Goal: Task Accomplishment & Management: Complete application form

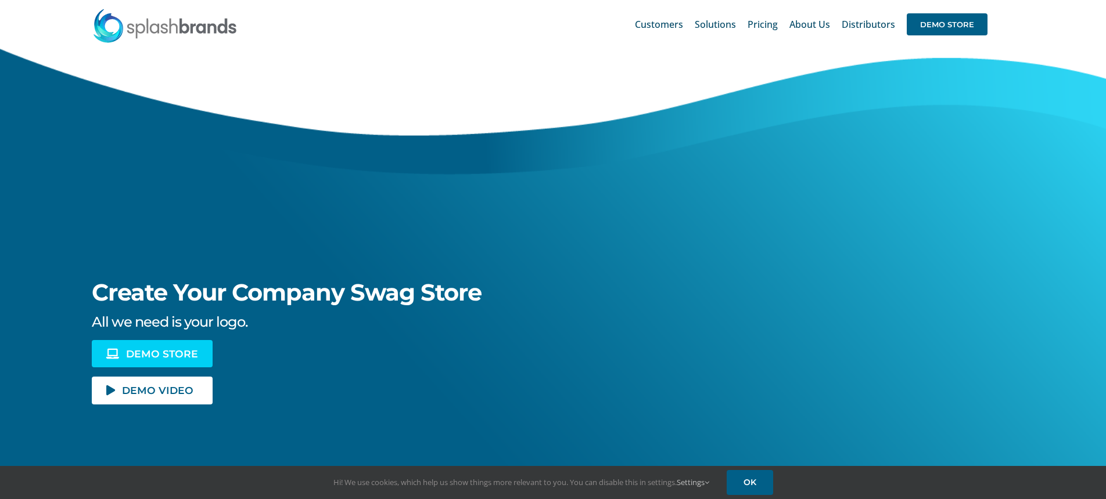
click at [162, 353] on span "DEMO STORE" at bounding box center [162, 354] width 72 height 10
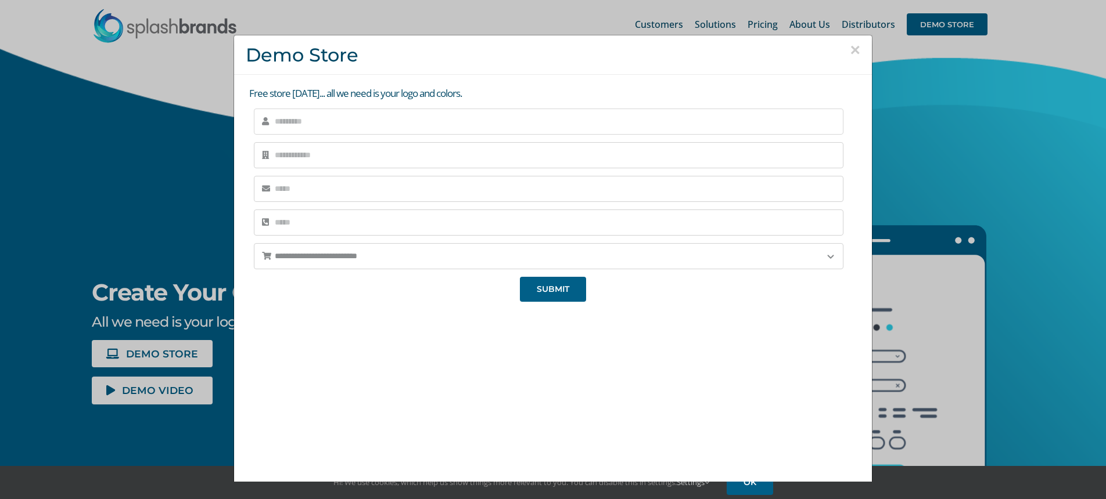
click at [429, 132] on input "text" at bounding box center [548, 122] width 589 height 26
type input "**********"
click at [369, 153] on input "text" at bounding box center [548, 155] width 589 height 26
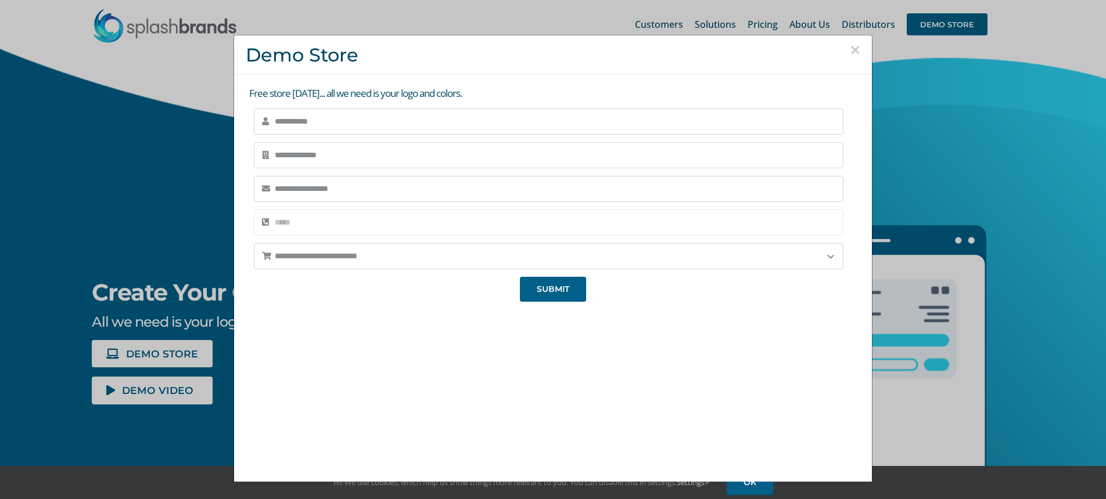
type input "**********"
click at [378, 220] on input "tel" at bounding box center [548, 223] width 589 height 26
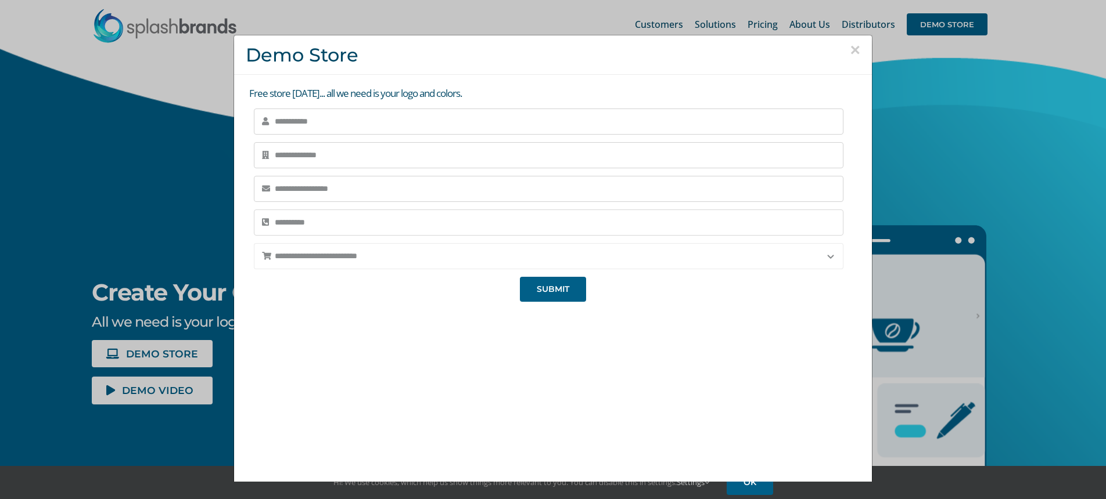
type input "**********"
click at [400, 251] on select "**********" at bounding box center [548, 256] width 589 height 26
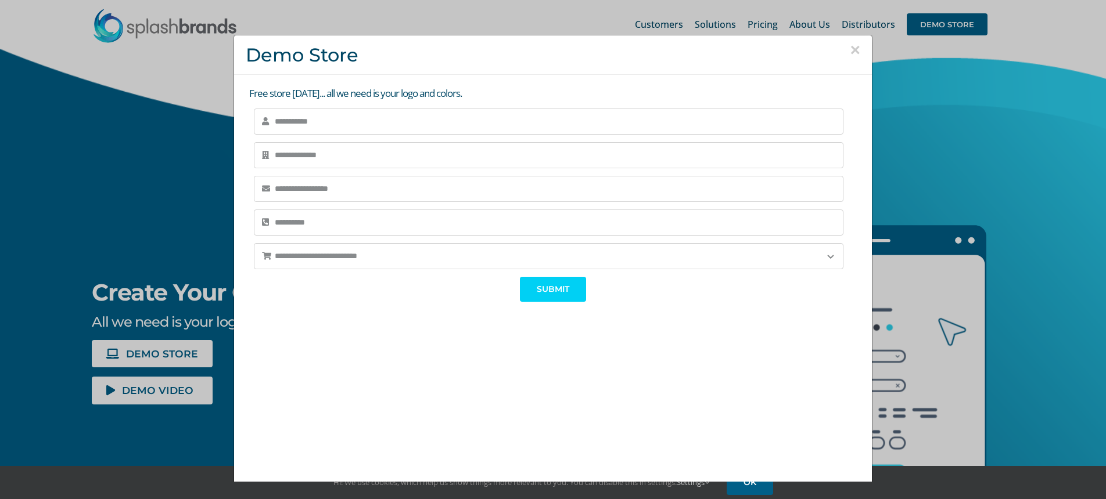
click at [537, 289] on span "SUBMIT" at bounding box center [553, 290] width 33 height 10
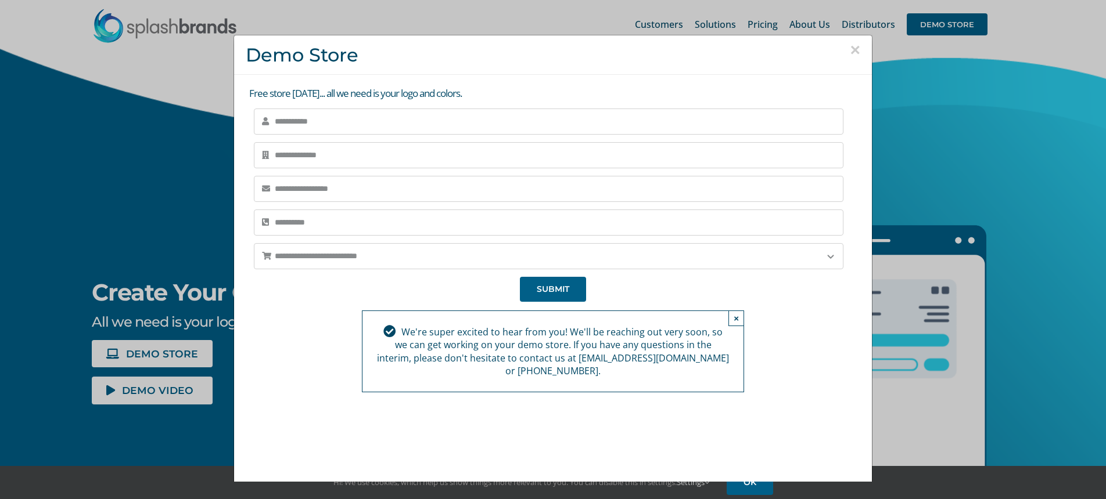
click at [857, 45] on button "×" at bounding box center [855, 49] width 10 height 17
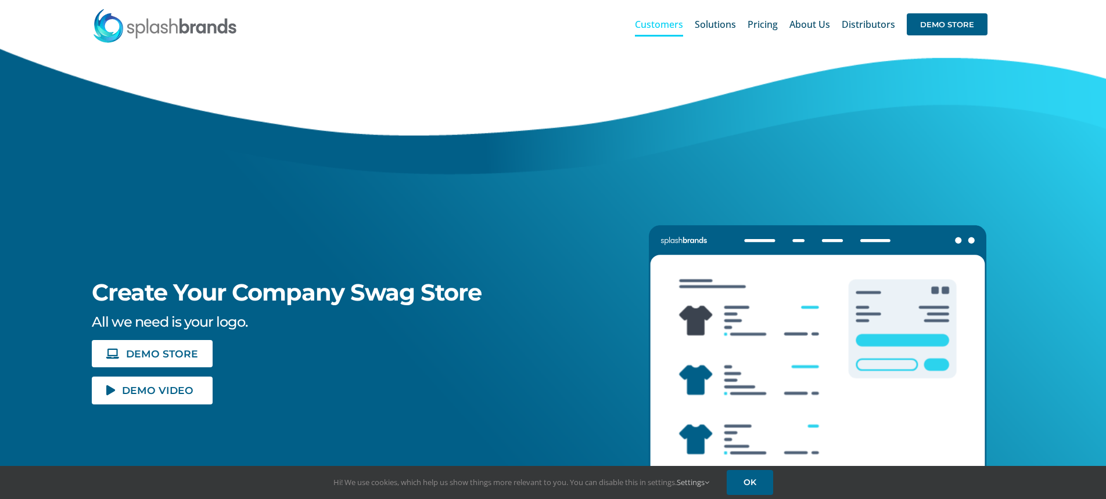
click at [675, 25] on span "Customers" at bounding box center [659, 24] width 48 height 9
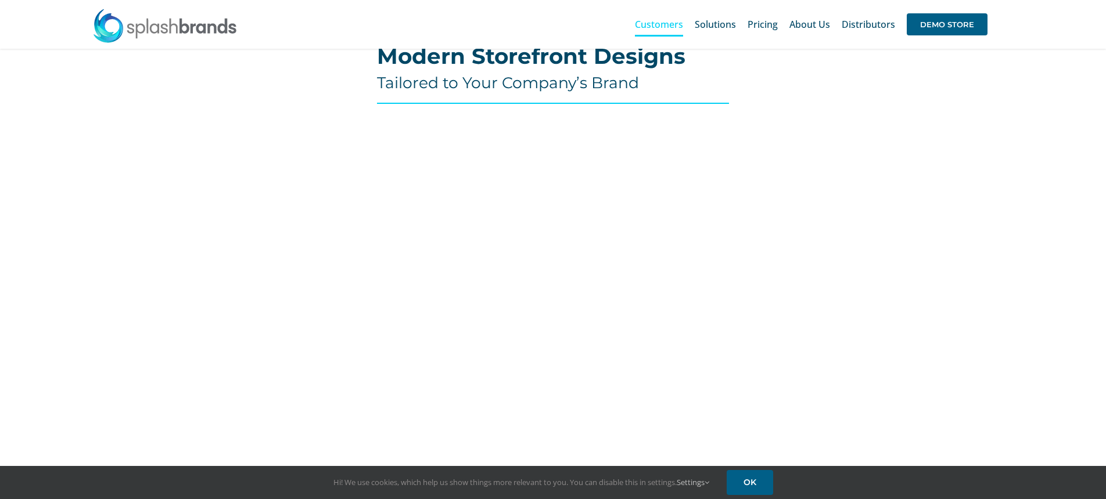
scroll to position [441, 0]
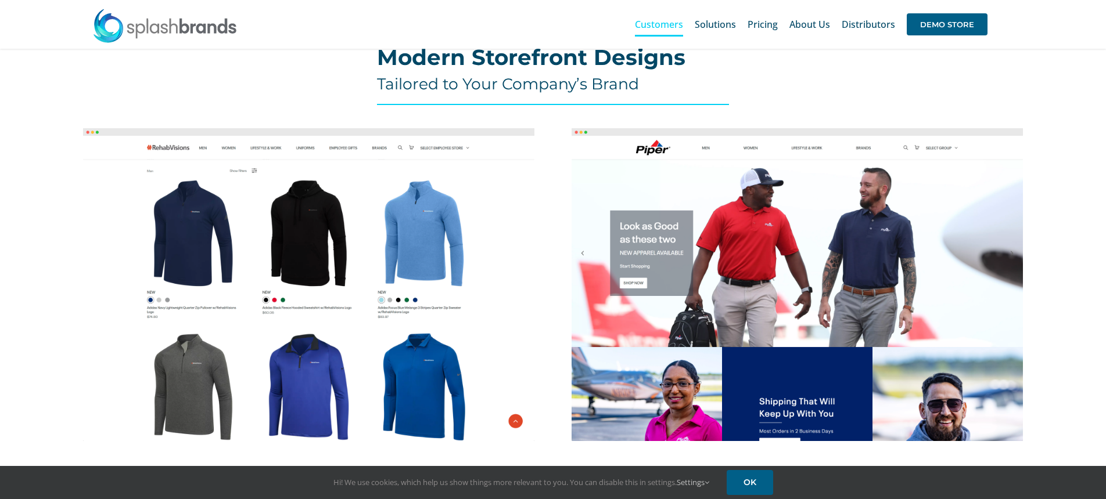
click at [386, 261] on img at bounding box center [308, 284] width 451 height 313
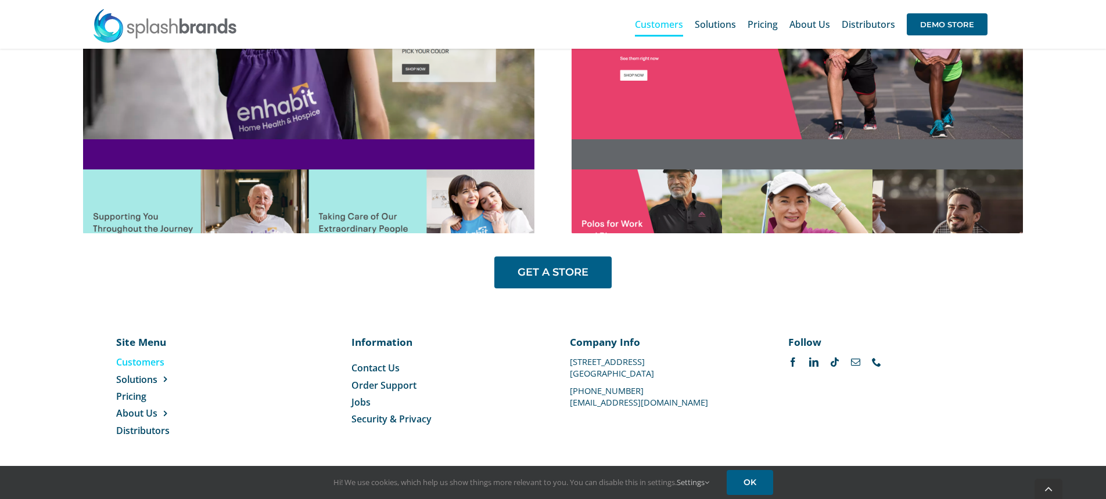
scroll to position [998, 0]
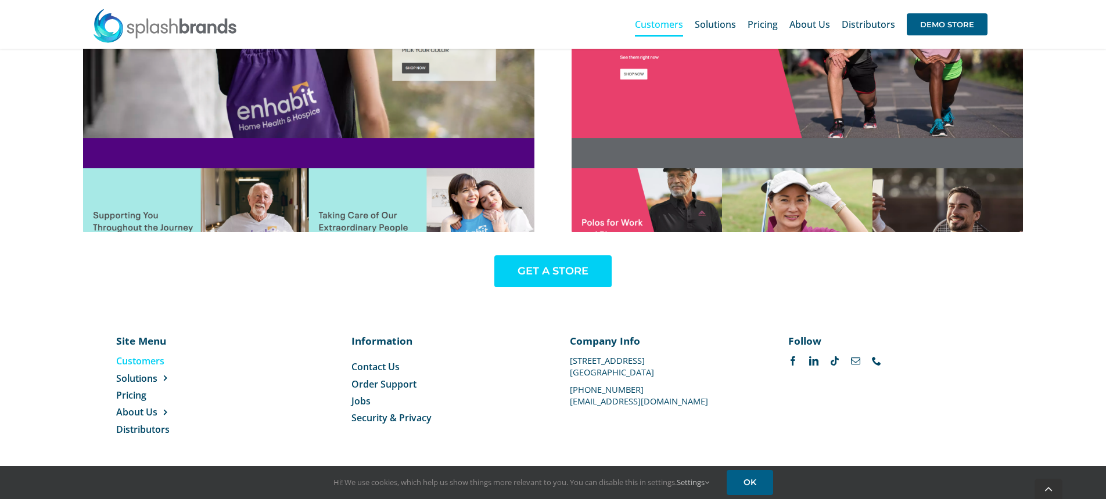
click at [575, 267] on span "GET A STORE" at bounding box center [552, 271] width 71 height 12
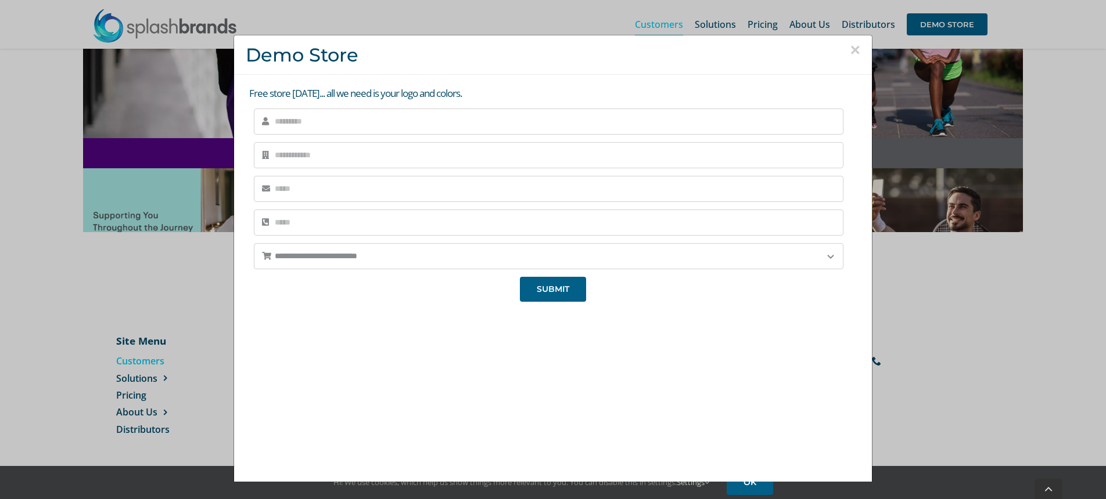
click at [854, 49] on button "×" at bounding box center [855, 49] width 10 height 17
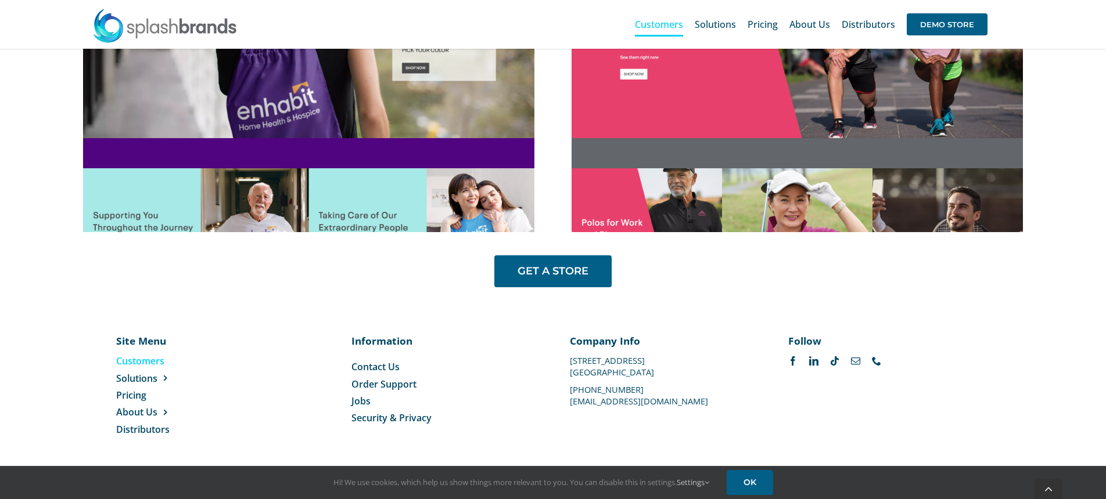
click at [799, 174] on img at bounding box center [796, 75] width 451 height 313
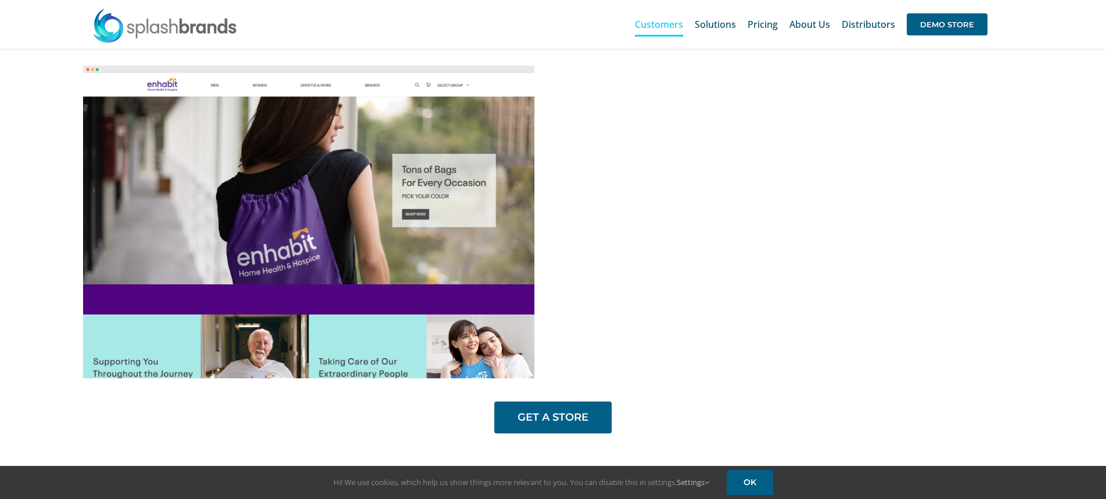
scroll to position [851, 0]
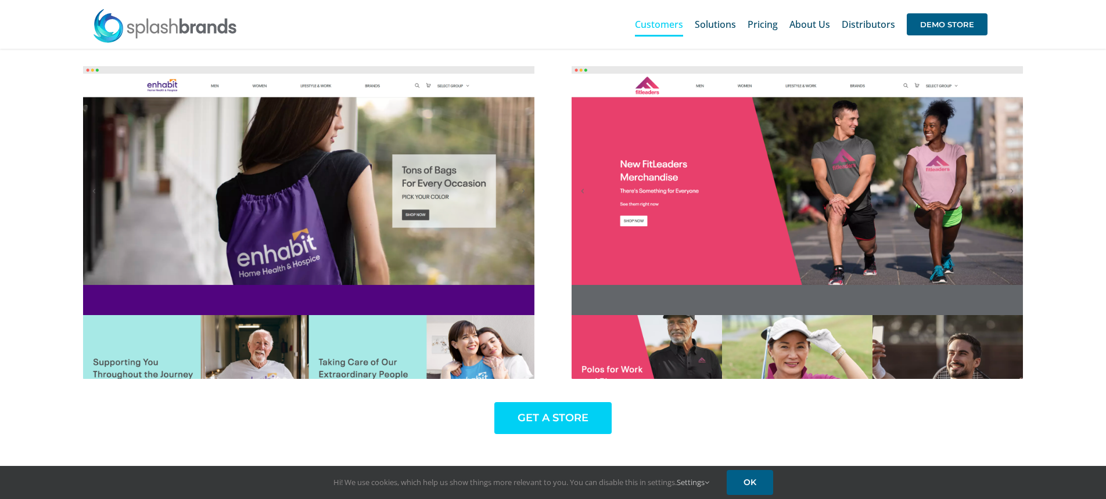
click at [579, 422] on span "GET A STORE" at bounding box center [552, 418] width 71 height 12
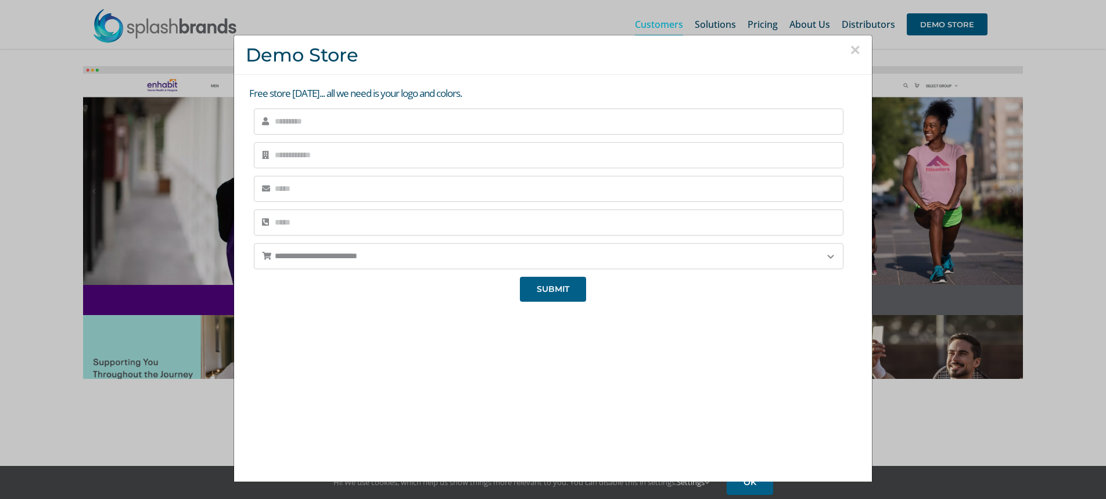
click at [852, 51] on button "×" at bounding box center [855, 49] width 10 height 17
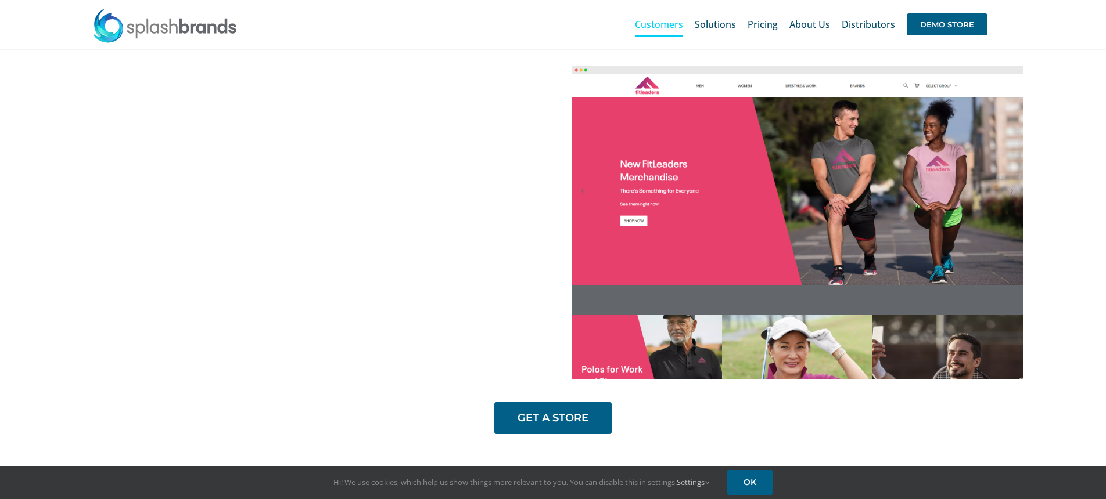
scroll to position [847, 0]
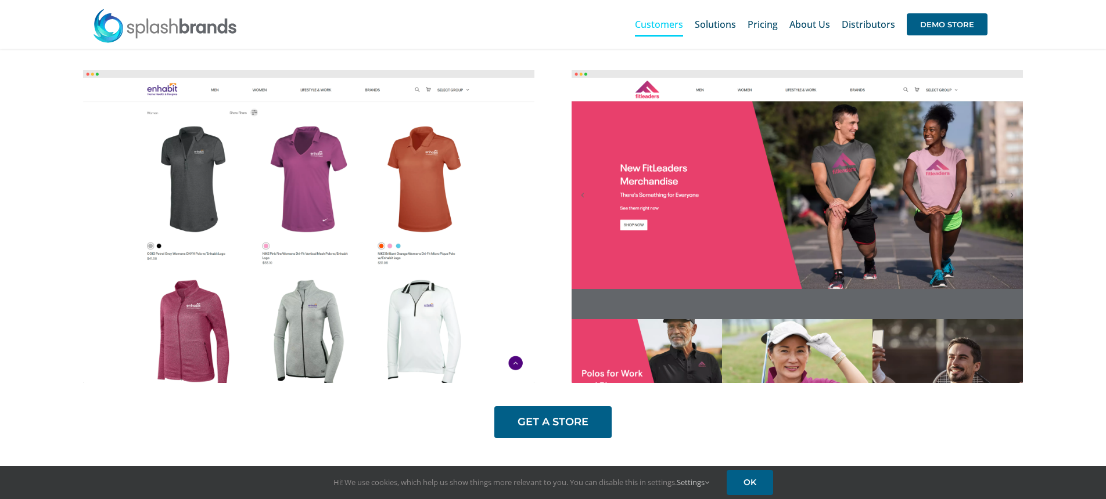
click at [274, 206] on img at bounding box center [308, 226] width 451 height 313
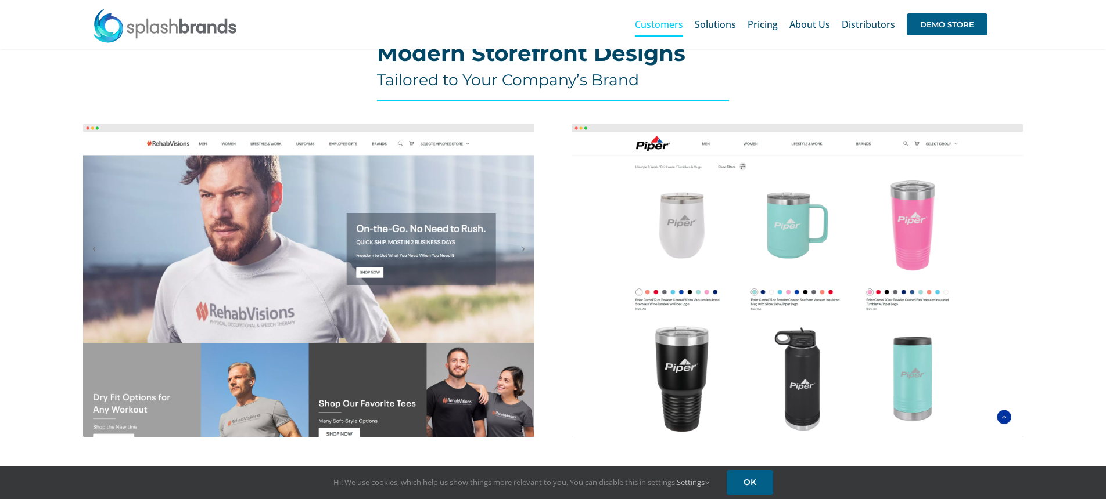
scroll to position [442, 0]
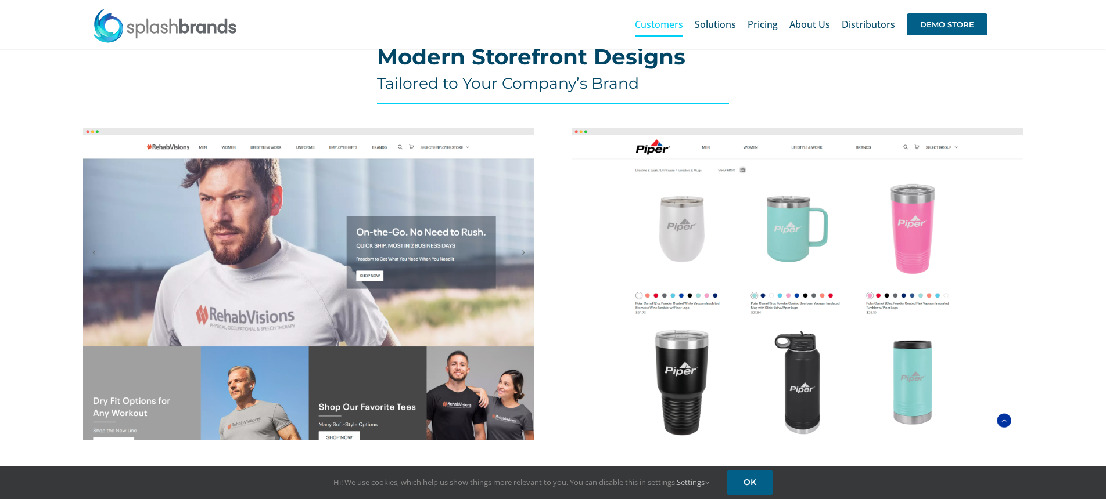
click at [721, 183] on img at bounding box center [796, 284] width 451 height 313
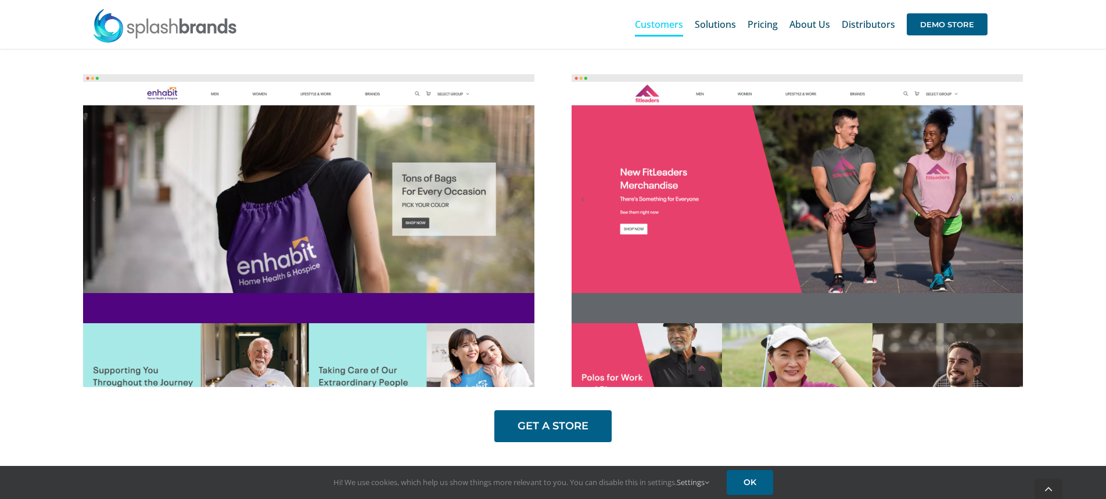
scroll to position [998, 0]
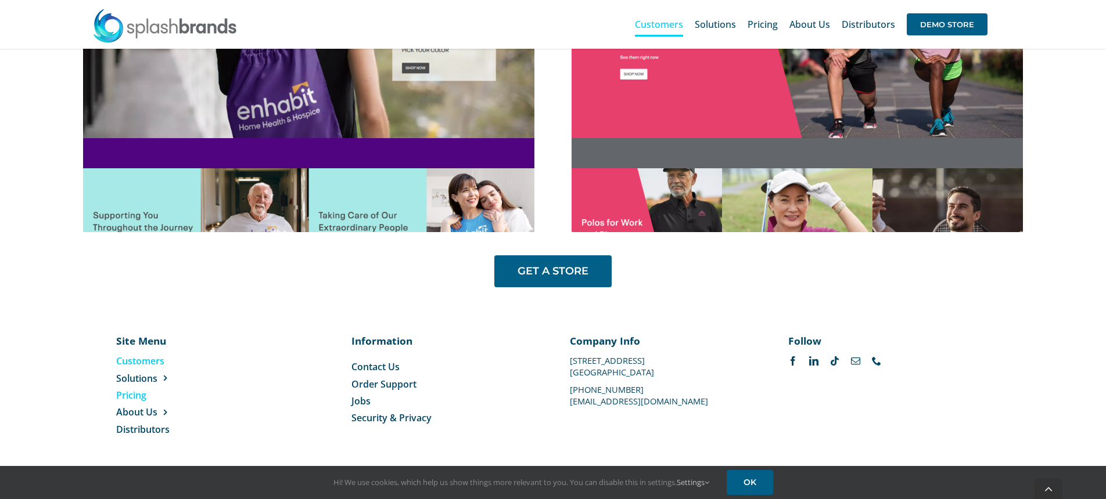
click at [140, 391] on span "Pricing" at bounding box center [131, 395] width 30 height 13
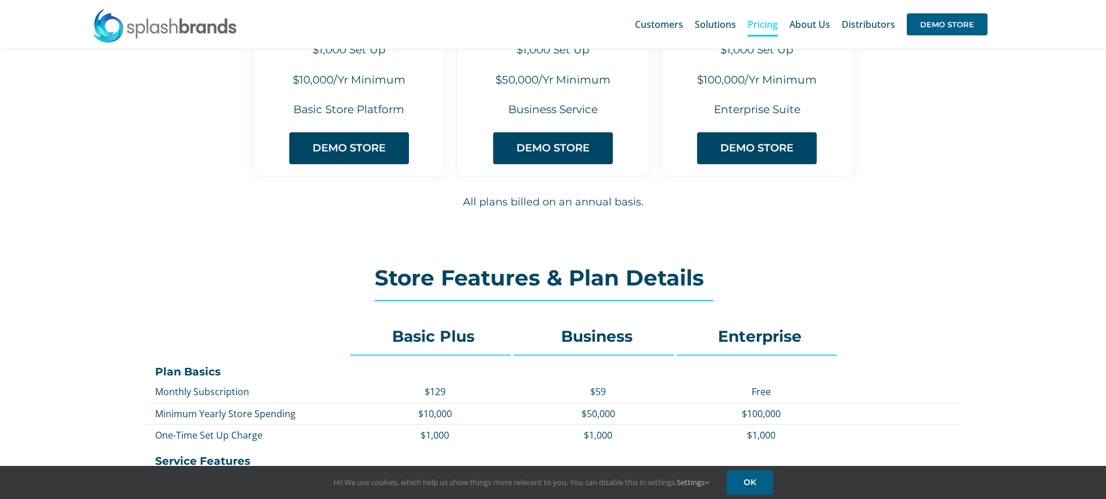
scroll to position [235, 0]
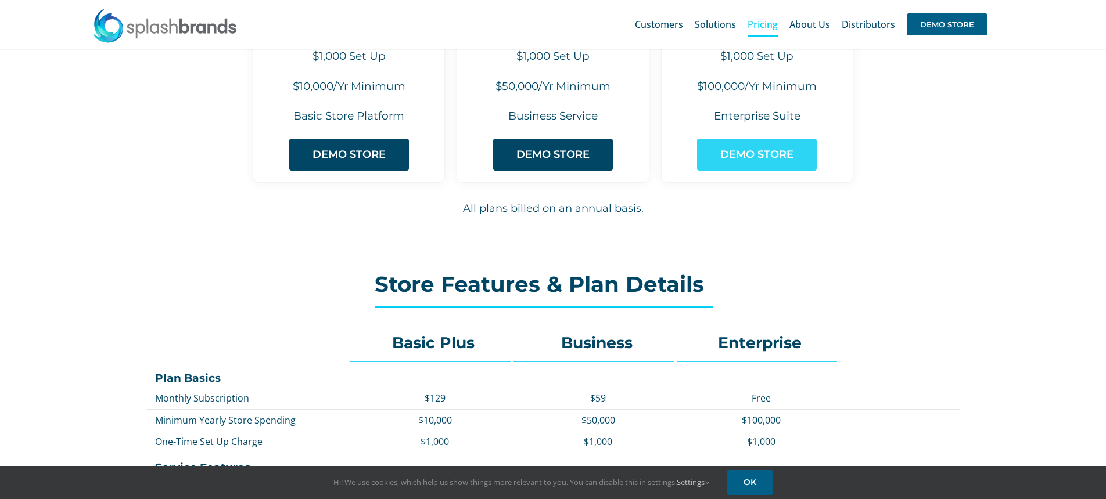
click at [778, 163] on link "DEMO STORE" at bounding box center [757, 155] width 120 height 32
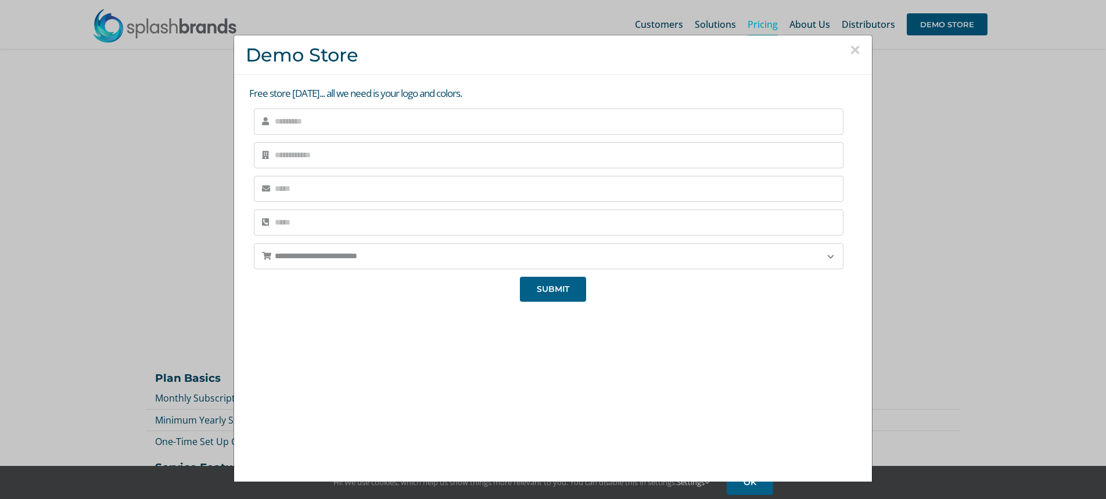
click at [860, 52] on div "× Demo Store" at bounding box center [553, 54] width 638 height 39
click at [852, 46] on button "×" at bounding box center [855, 49] width 10 height 17
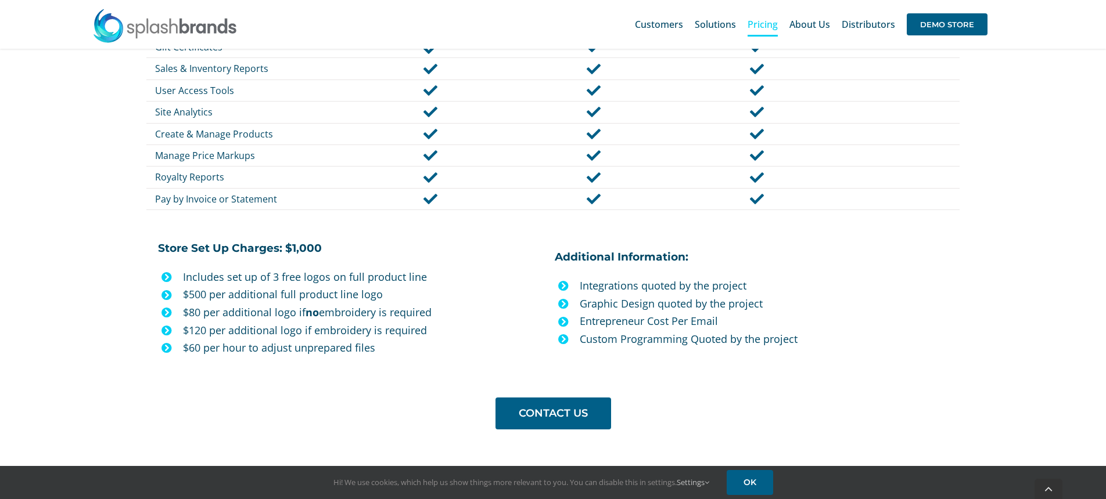
scroll to position [883, 0]
